Goal: Information Seeking & Learning: Learn about a topic

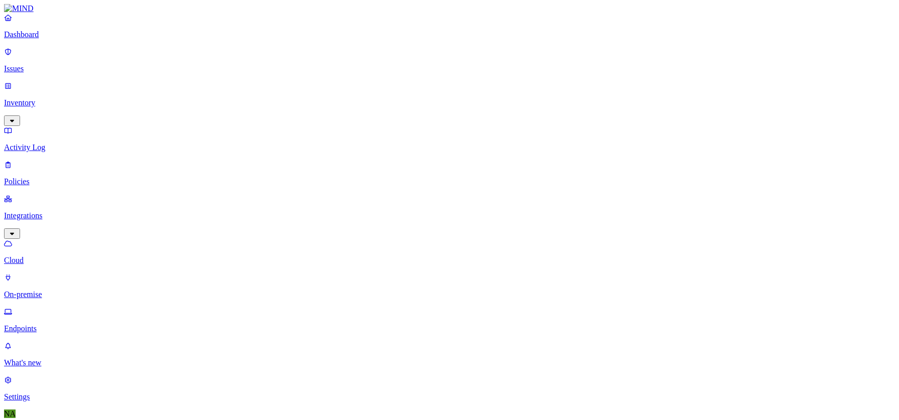
click at [50, 39] on p "Dashboard" at bounding box center [449, 34] width 891 height 9
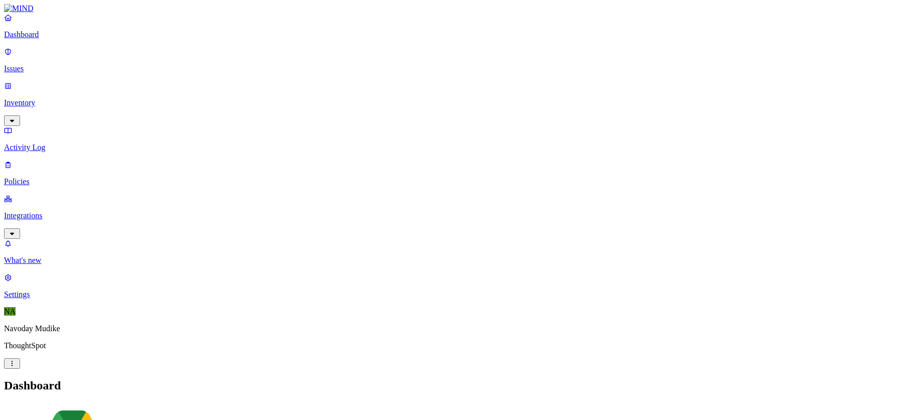
scroll to position [2, 0]
click at [48, 64] on p "Issues" at bounding box center [449, 68] width 891 height 9
click at [683, 403] on div "All Exposure Exfiltration Insider threat" at bounding box center [449, 409] width 891 height 13
click at [666, 403] on div "All Exposure Exfiltration Insider threat" at bounding box center [449, 409] width 891 height 13
click at [540, 379] on h2 "Issues" at bounding box center [449, 386] width 891 height 14
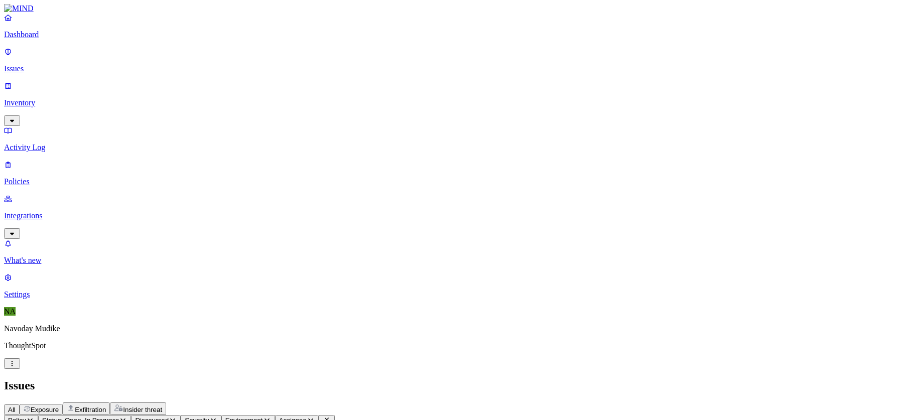
click at [14, 232] on icon "button" at bounding box center [12, 233] width 4 height 3
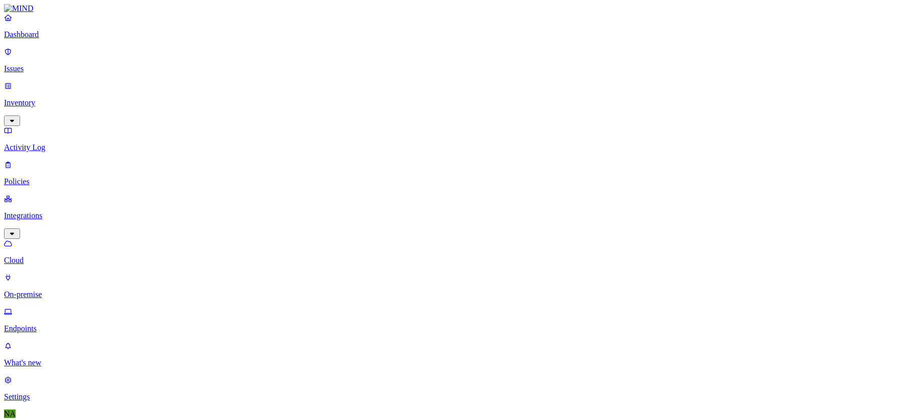
click at [50, 39] on p "Dashboard" at bounding box center [449, 34] width 891 height 9
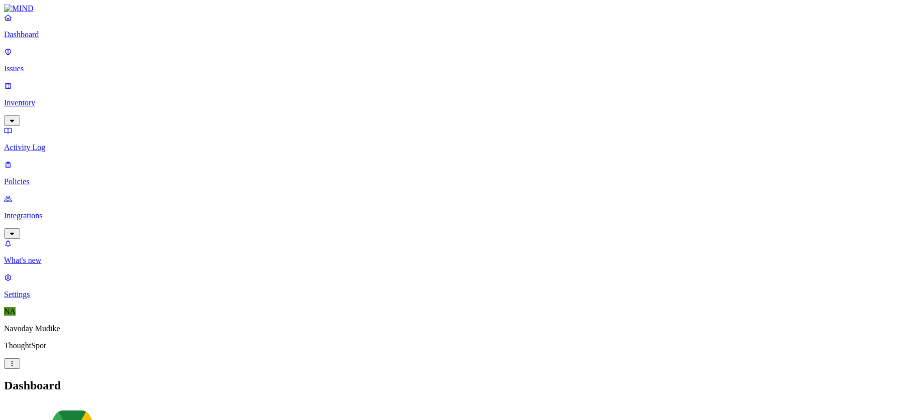
click at [381, 379] on h2 "Dashboard" at bounding box center [449, 386] width 891 height 14
click at [87, 194] on link "Integrations" at bounding box center [449, 215] width 891 height 43
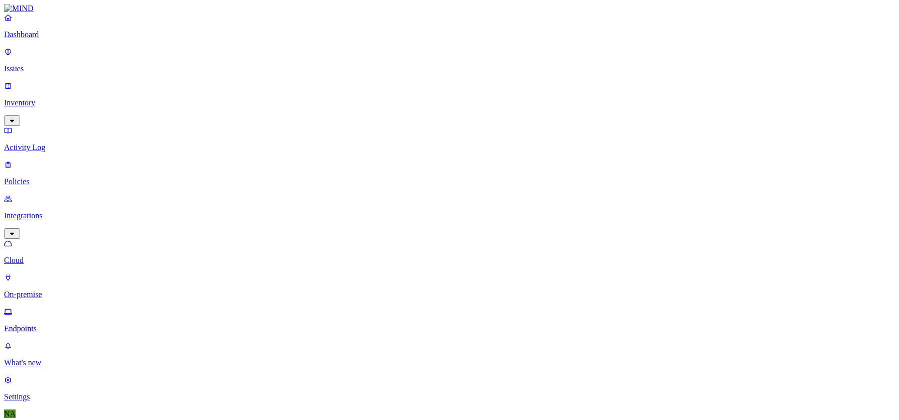
click at [42, 64] on p "Issues" at bounding box center [449, 68] width 891 height 9
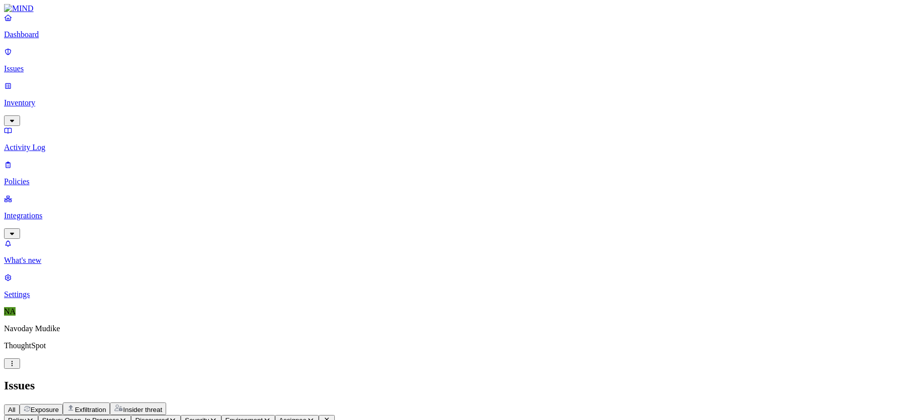
click at [59, 406] on span "Exposure" at bounding box center [45, 410] width 28 height 8
click at [106, 406] on span "Exfiltration" at bounding box center [90, 410] width 31 height 8
click at [162, 406] on span "Insider threat" at bounding box center [142, 410] width 39 height 8
click at [106, 406] on span "Exfiltration" at bounding box center [90, 410] width 31 height 8
click at [559, 403] on div "All Exposure Exfiltration Insider threat" at bounding box center [449, 409] width 891 height 13
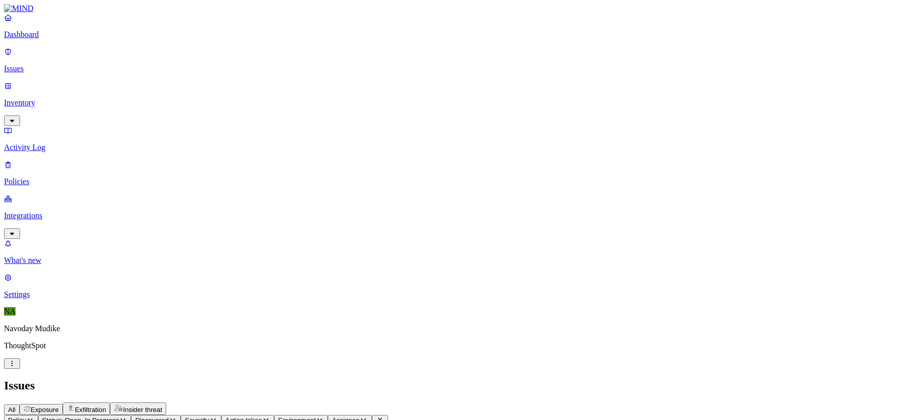
click at [605, 403] on div "All Exposure Exfiltration Insider threat" at bounding box center [449, 409] width 891 height 13
click at [47, 39] on p "Dashboard" at bounding box center [449, 34] width 891 height 9
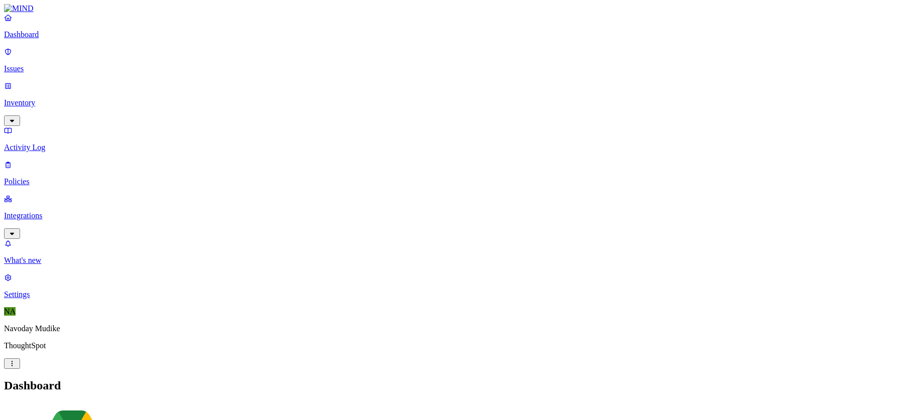
click at [100, 194] on link "Integrations" at bounding box center [449, 215] width 891 height 43
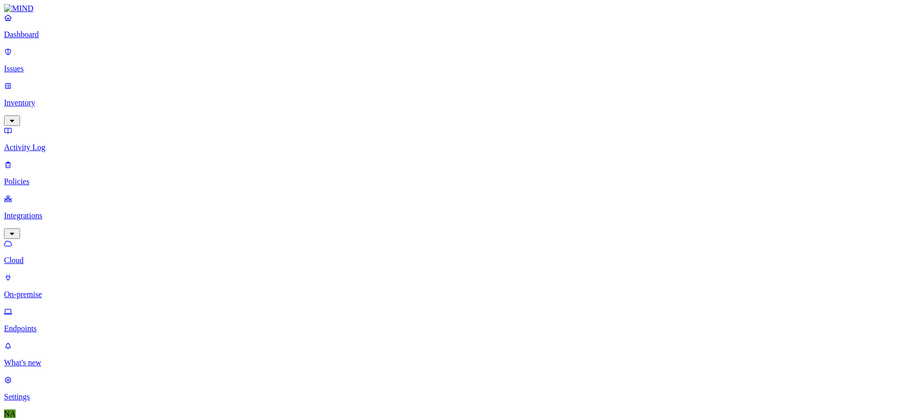
click at [16, 117] on icon "button" at bounding box center [12, 120] width 8 height 7
click at [60, 177] on p "Users" at bounding box center [449, 181] width 891 height 9
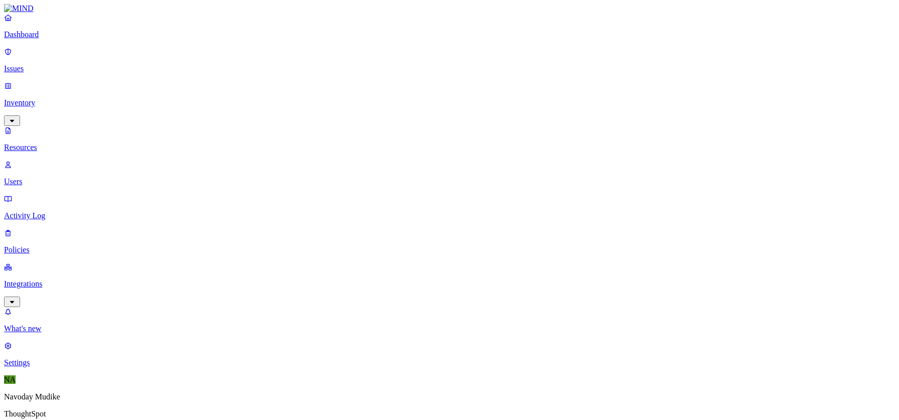
click at [28, 56] on link "Issues" at bounding box center [449, 60] width 891 height 26
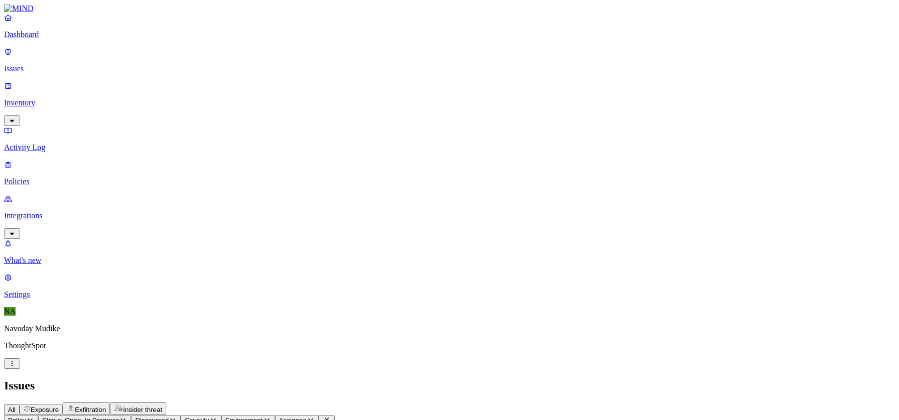
scroll to position [306, 0]
click at [677, 379] on h2 "Issues" at bounding box center [449, 386] width 891 height 14
click at [522, 403] on div "All Exposure Exfiltration Insider threat" at bounding box center [449, 409] width 891 height 13
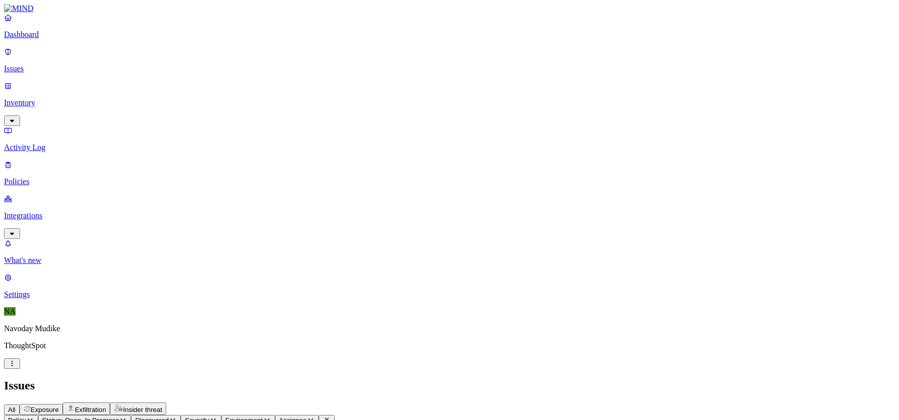
click at [65, 194] on link "Integrations" at bounding box center [449, 215] width 891 height 43
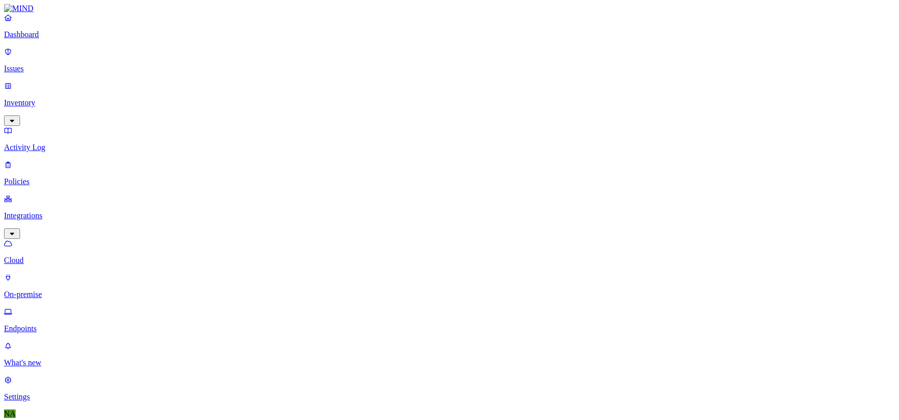
click at [51, 13] on link at bounding box center [449, 8] width 891 height 9
